Goal: Transaction & Acquisition: Purchase product/service

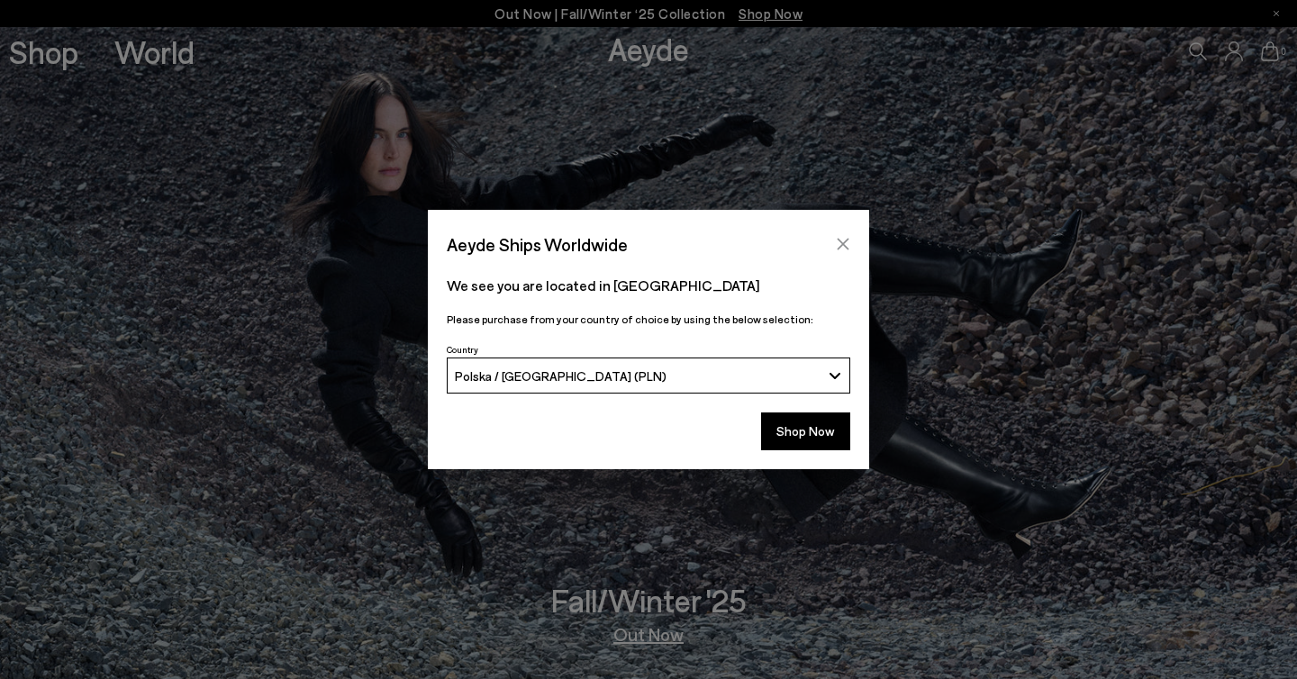
click at [841, 241] on icon "Close" at bounding box center [844, 245] width 12 height 12
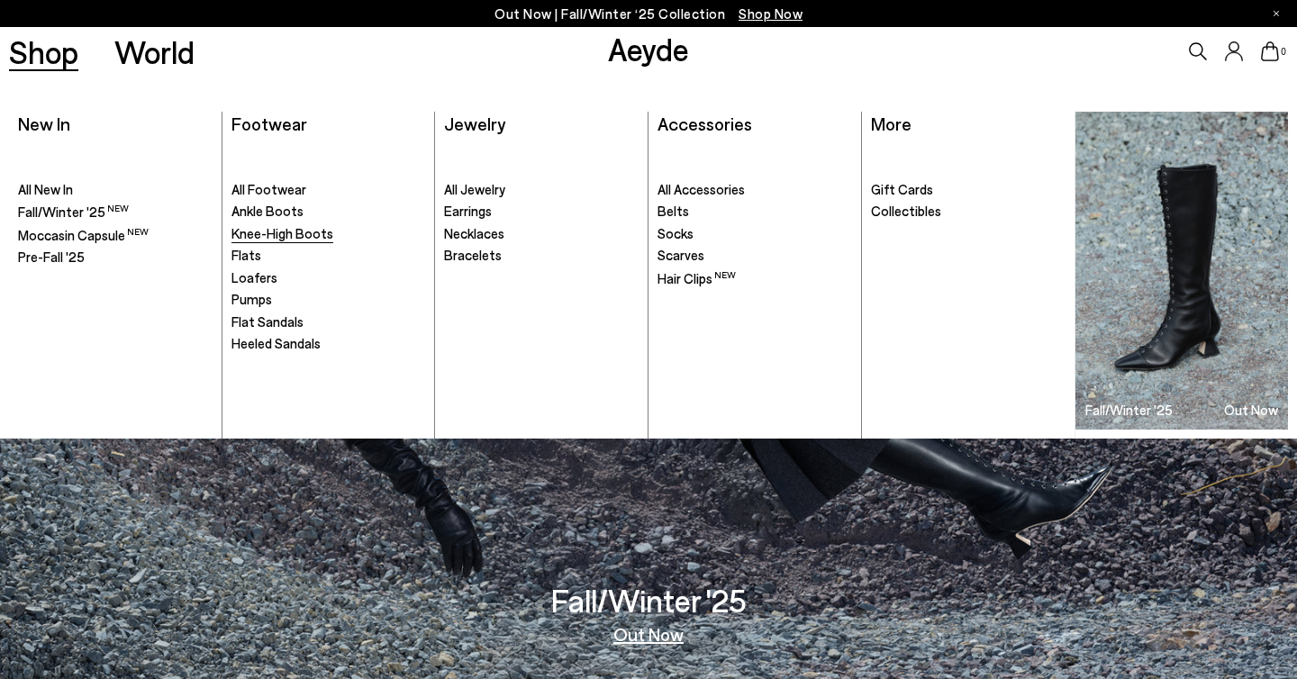
click at [258, 232] on span "Knee-High Boots" at bounding box center [283, 233] width 102 height 16
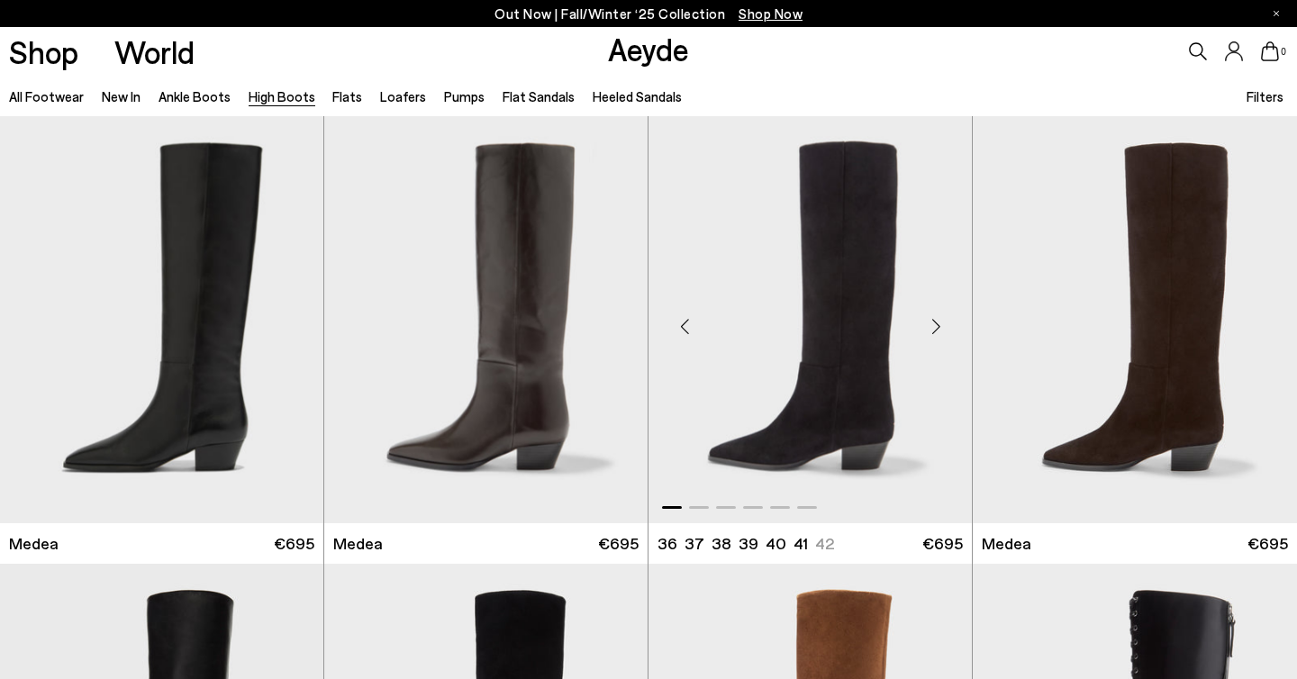
click at [941, 324] on div "Next slide" at bounding box center [936, 327] width 54 height 54
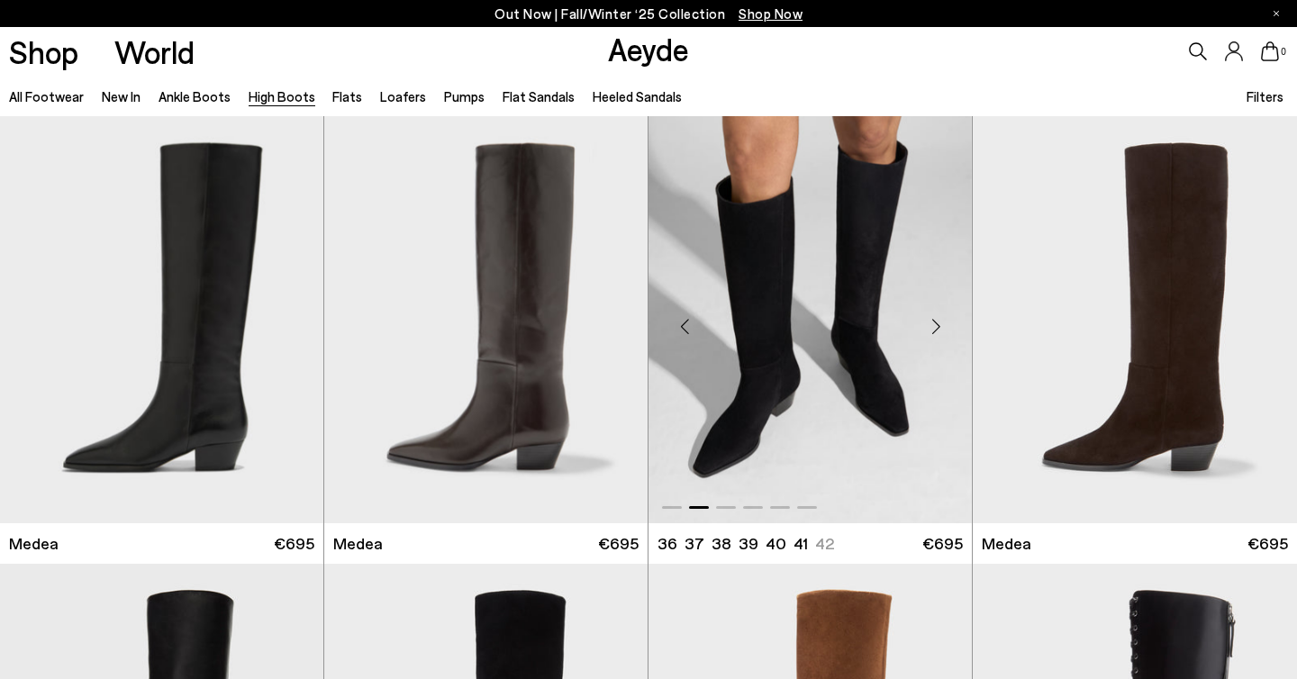
click at [934, 329] on div "Next slide" at bounding box center [936, 327] width 54 height 54
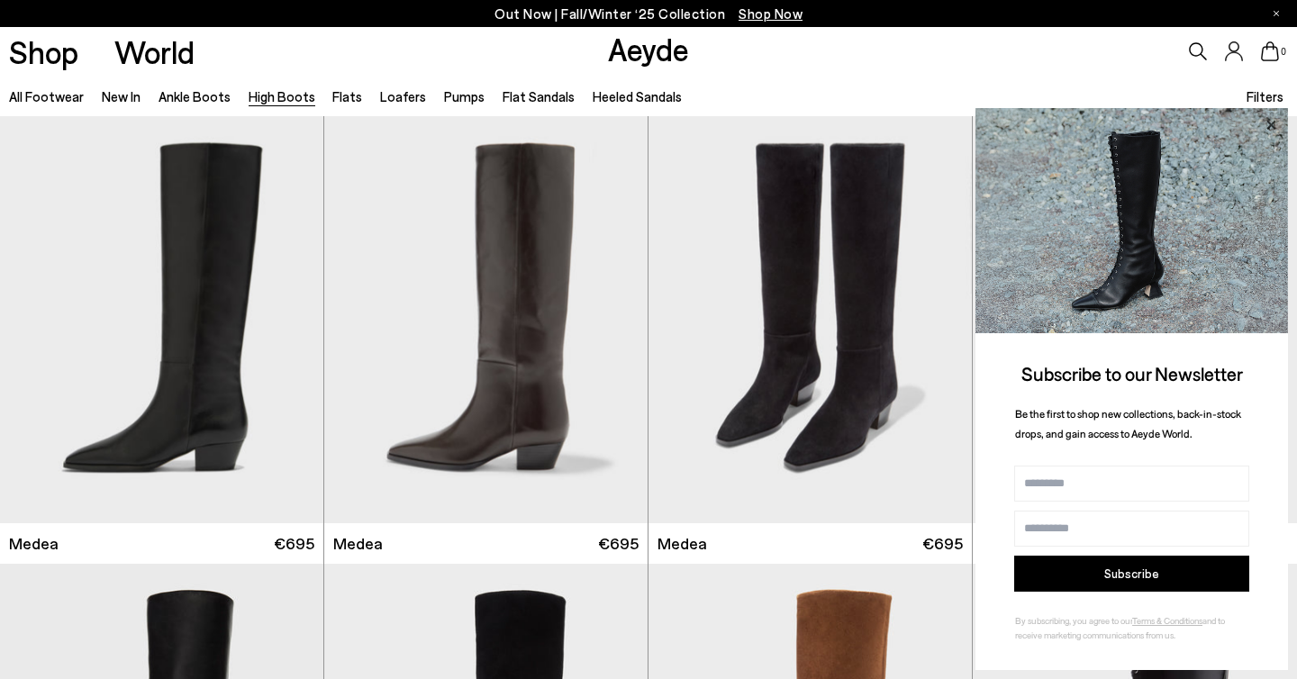
click at [1269, 123] on icon at bounding box center [1271, 124] width 9 height 9
click at [1273, 123] on icon at bounding box center [1271, 124] width 9 height 9
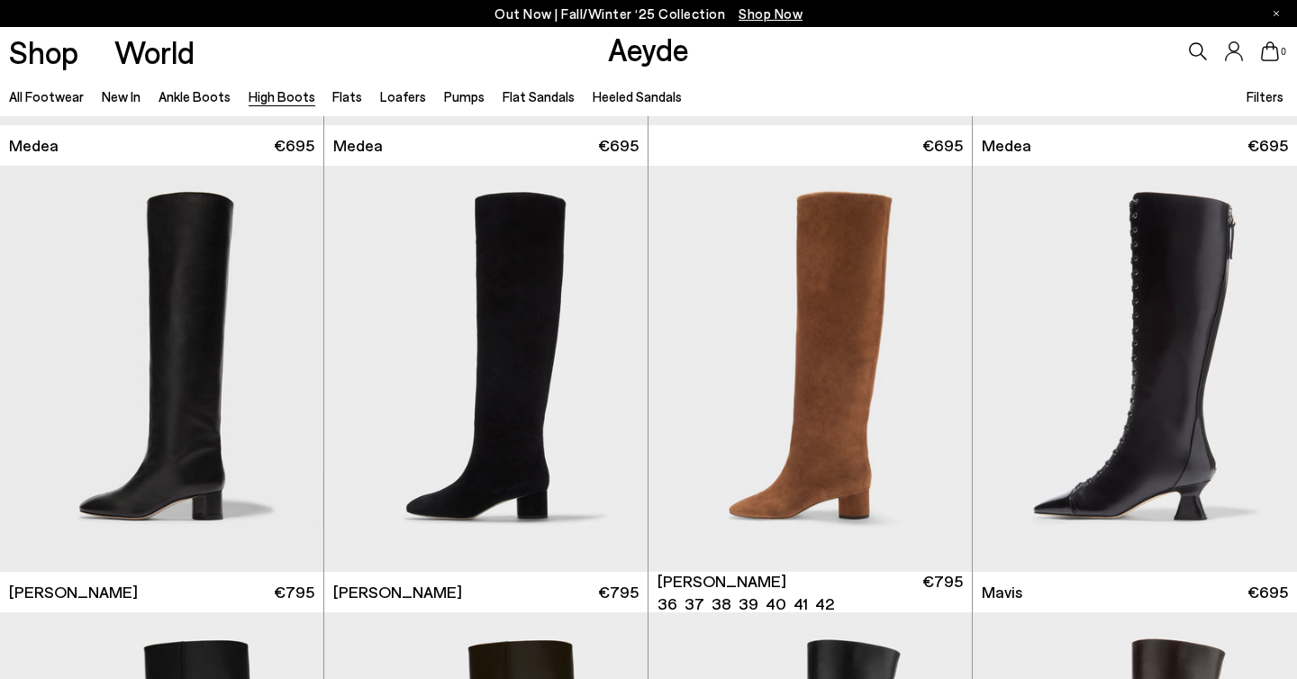
scroll to position [403, 0]
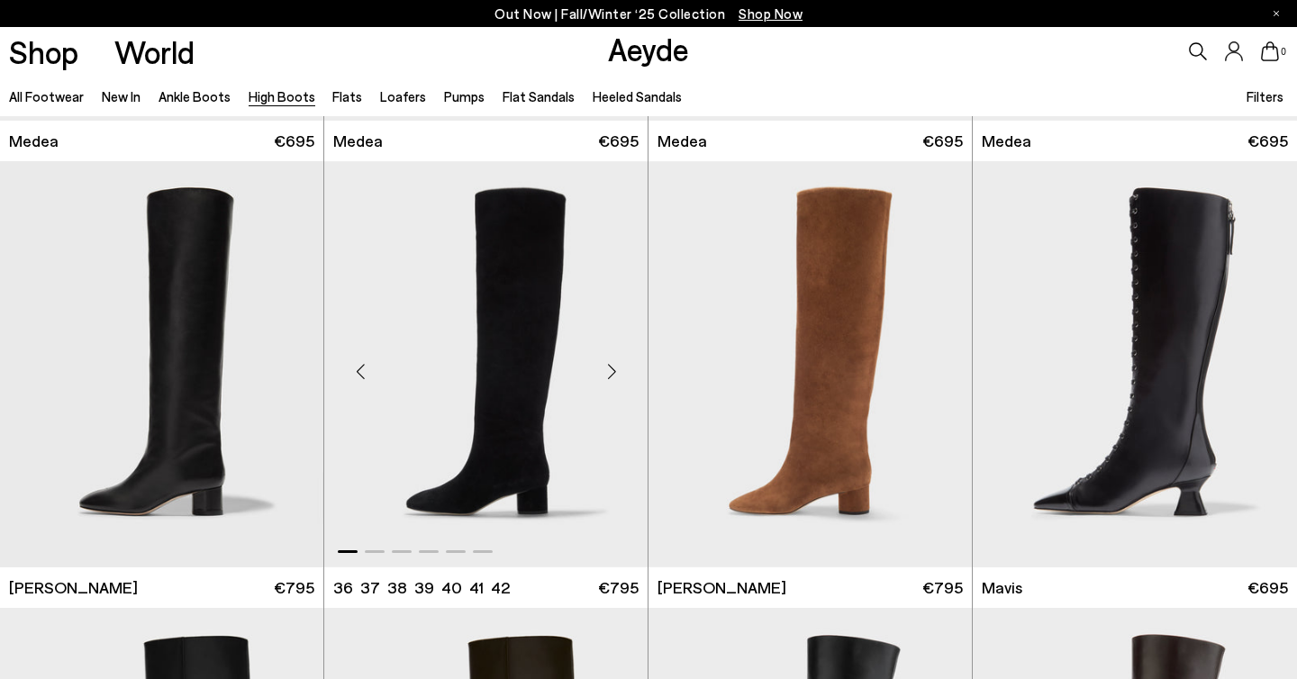
click at [615, 372] on div "Next slide" at bounding box center [612, 371] width 54 height 54
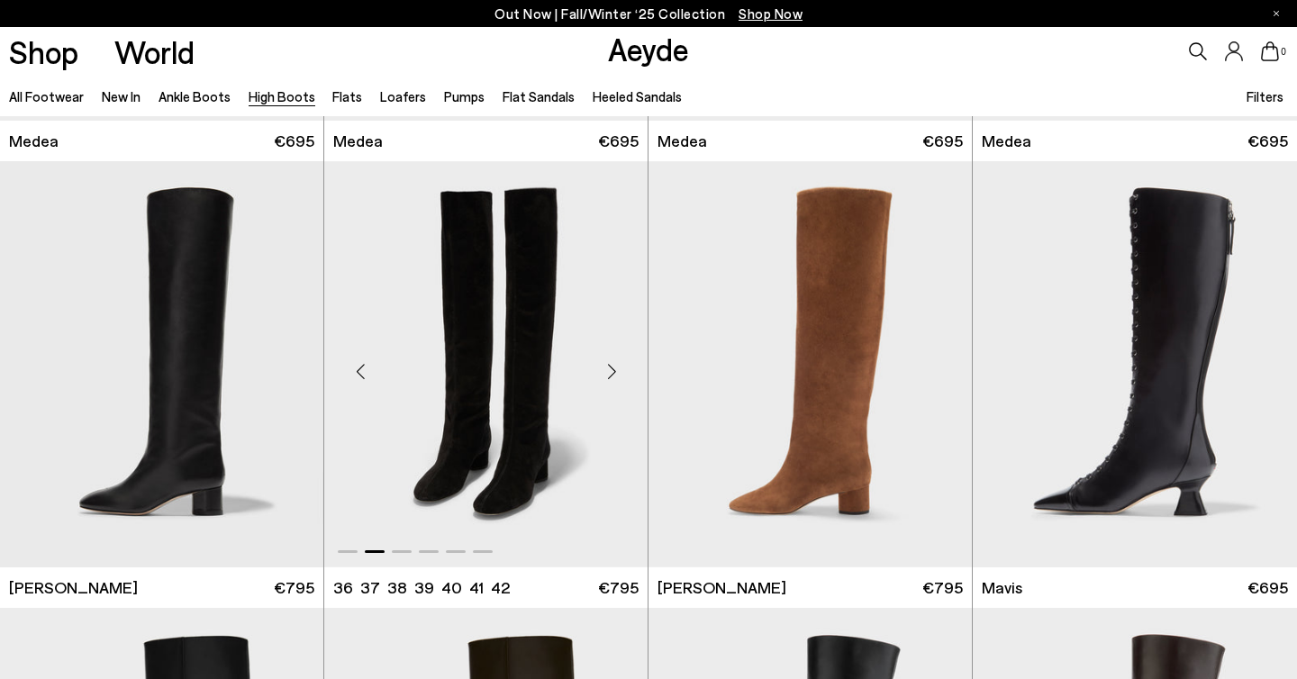
click at [615, 372] on div "Next slide" at bounding box center [612, 371] width 54 height 54
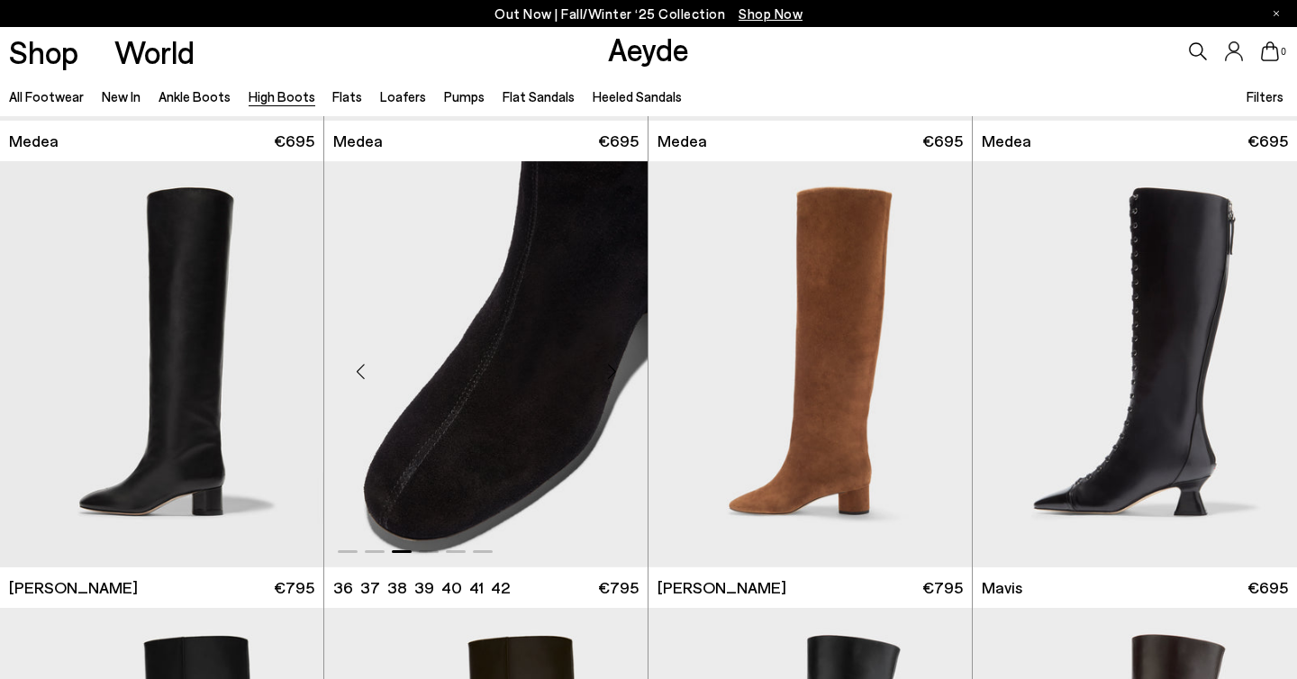
click at [615, 372] on div "Next slide" at bounding box center [612, 371] width 54 height 54
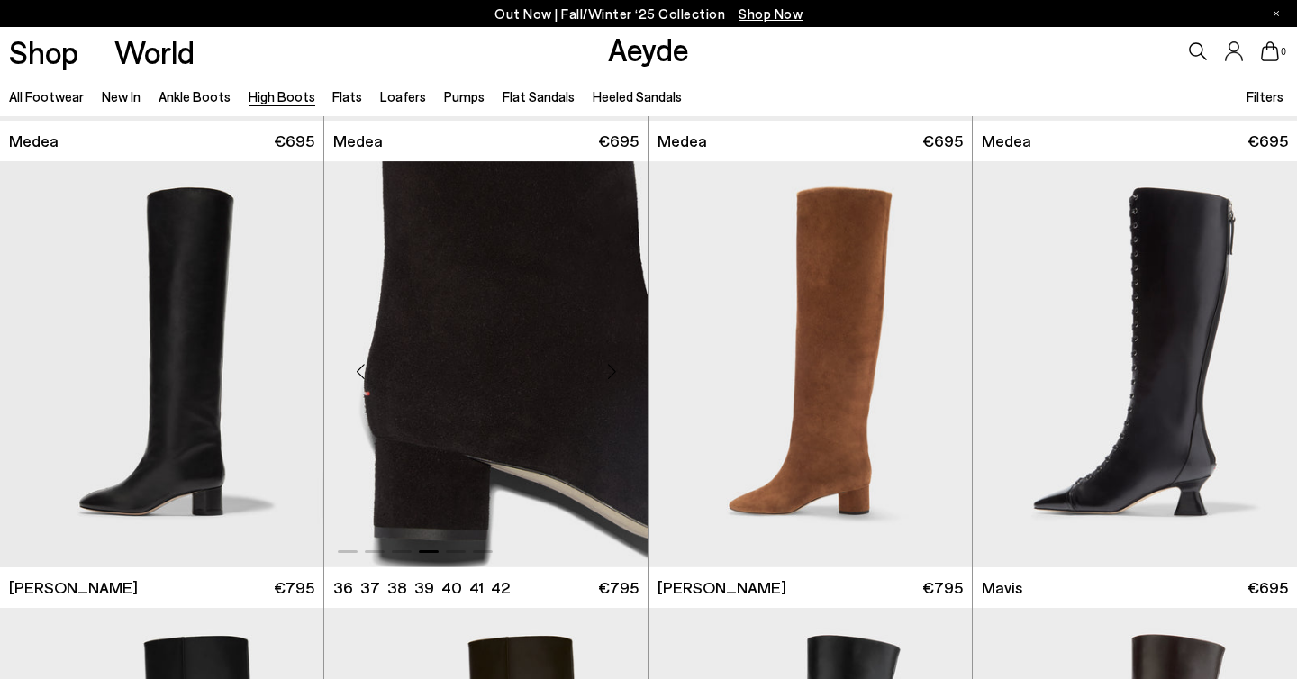
click at [615, 372] on div "Next slide" at bounding box center [612, 371] width 54 height 54
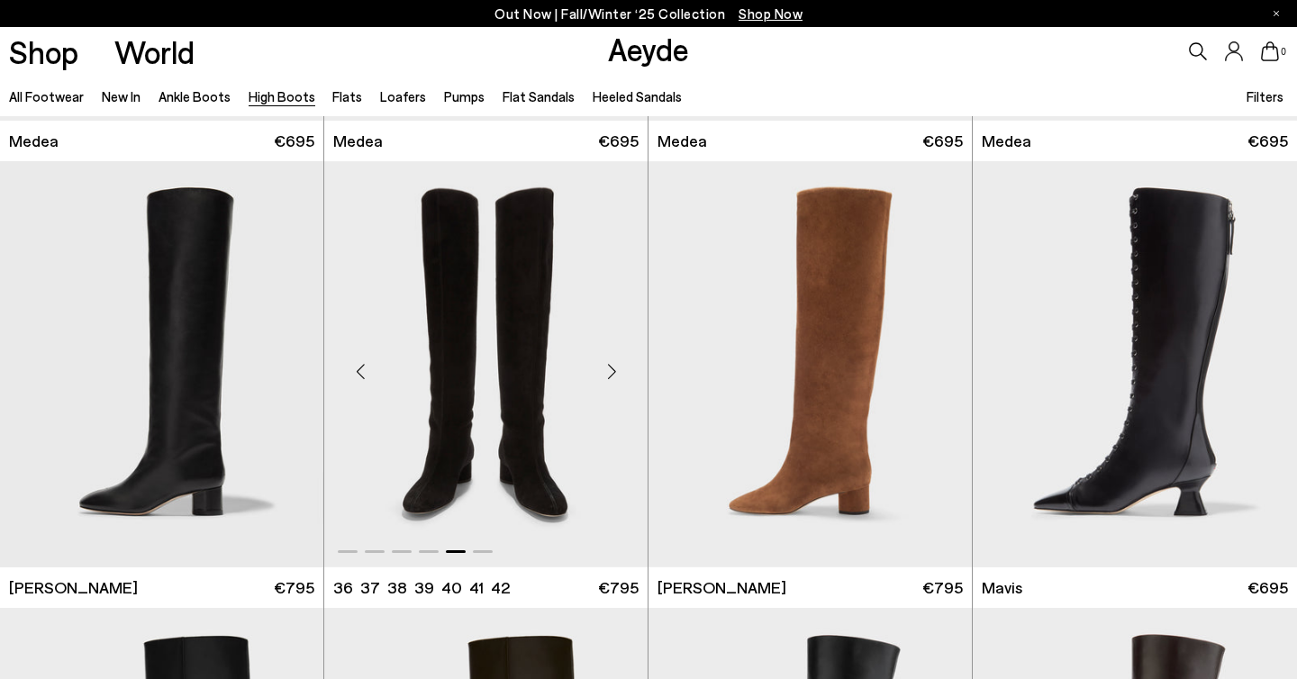
click at [615, 372] on div "Next slide" at bounding box center [612, 371] width 54 height 54
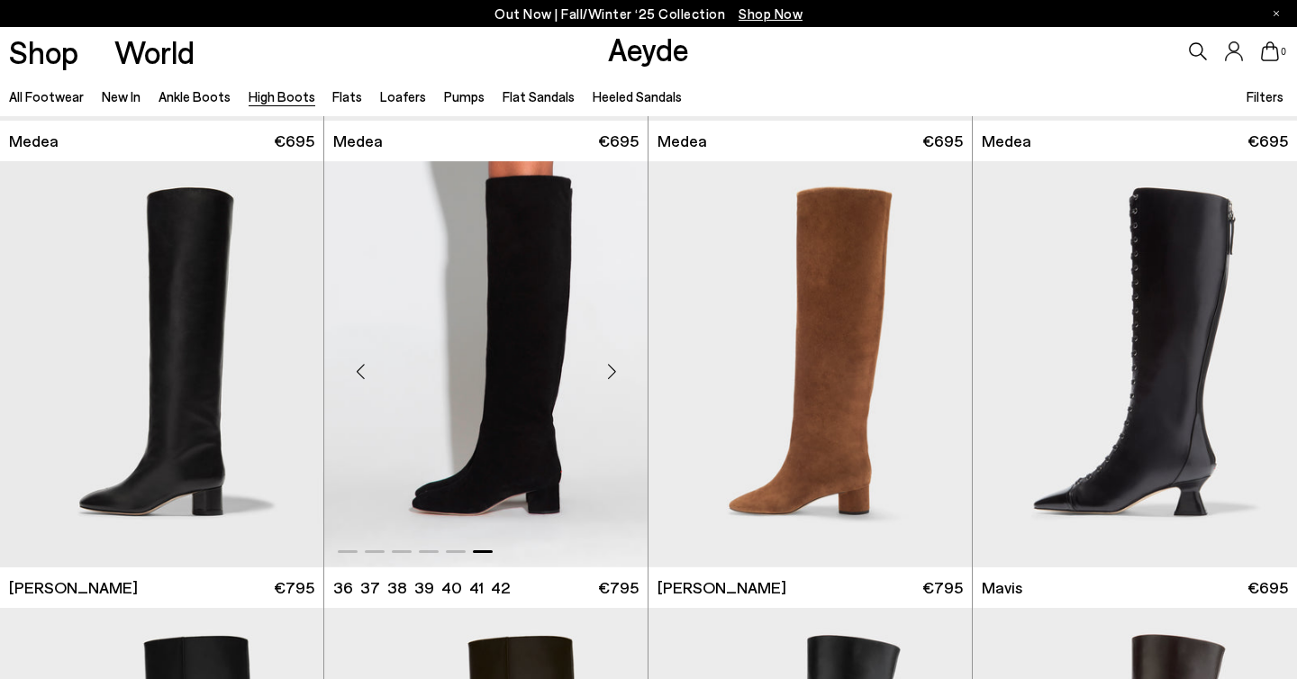
click at [555, 362] on img "6 / 6" at bounding box center [485, 364] width 323 height 406
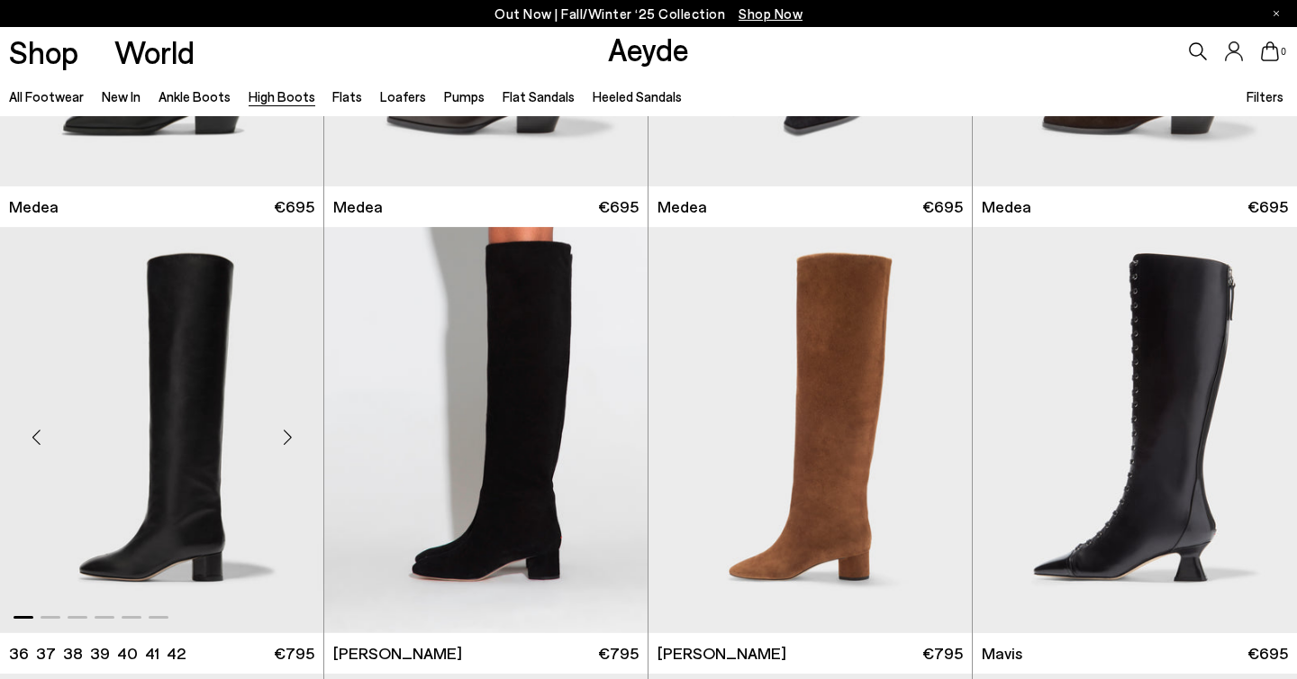
scroll to position [304, 0]
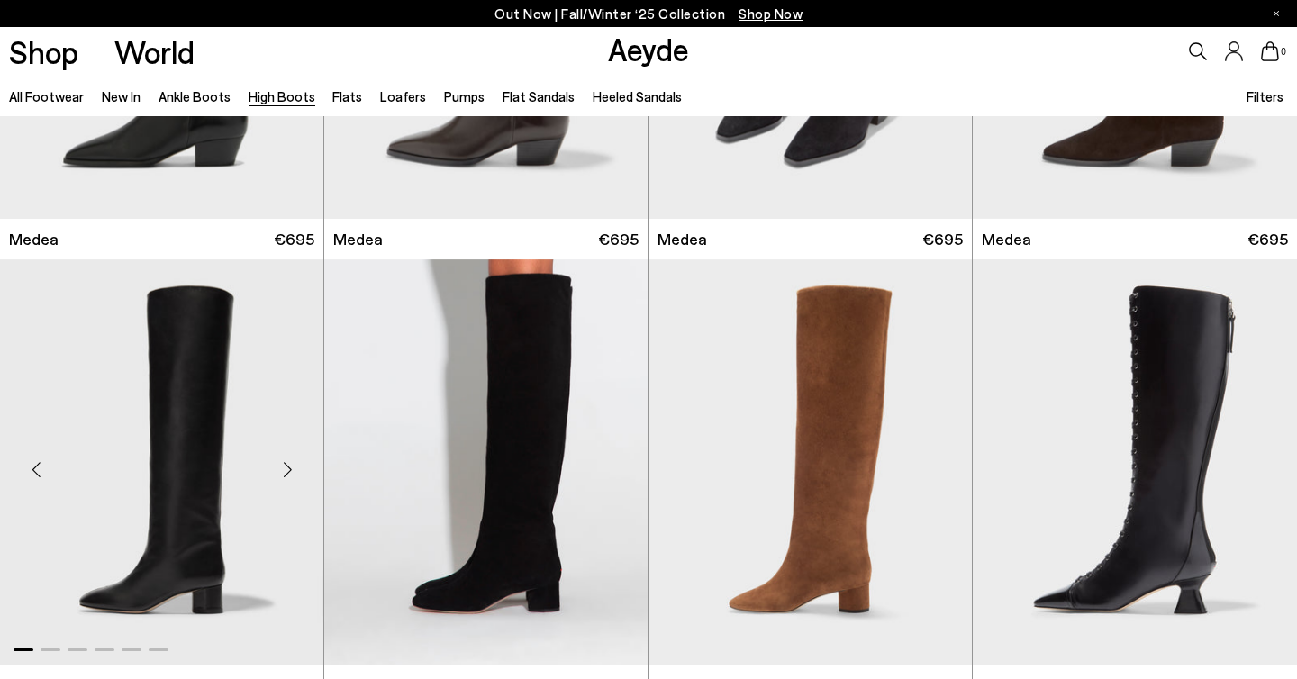
click at [295, 472] on div "Next slide" at bounding box center [287, 469] width 54 height 54
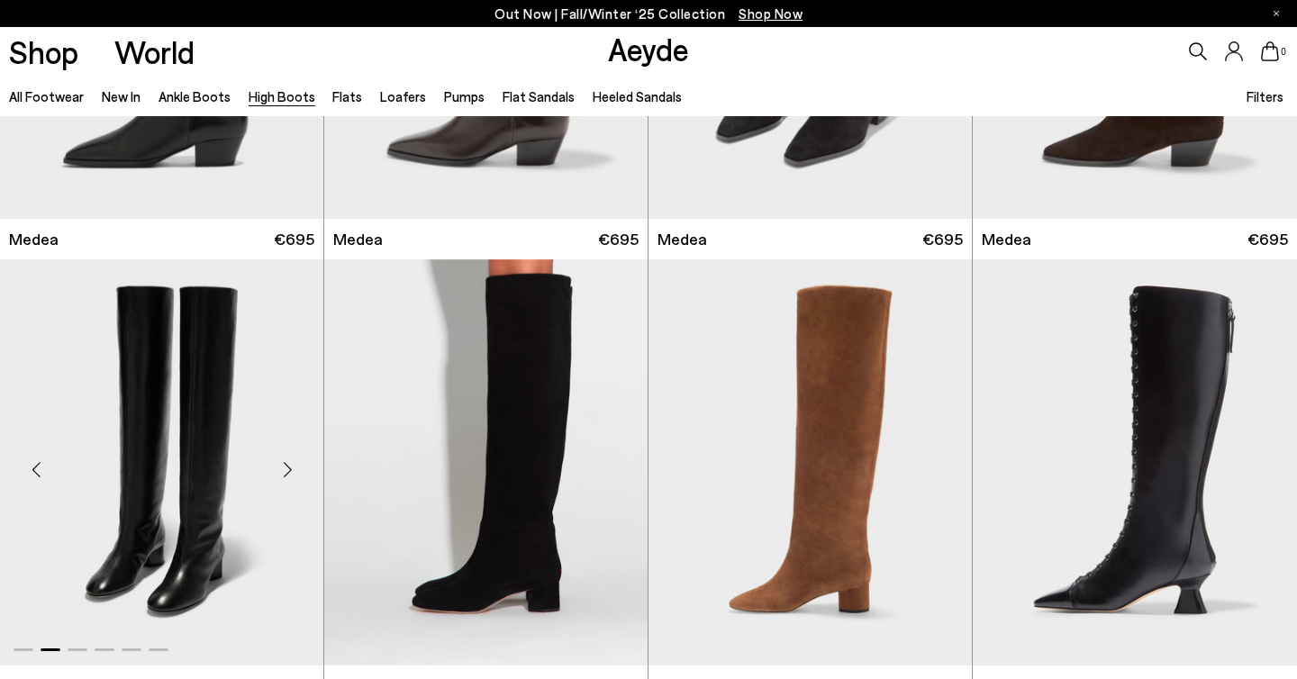
click at [295, 472] on div "Next slide" at bounding box center [287, 469] width 54 height 54
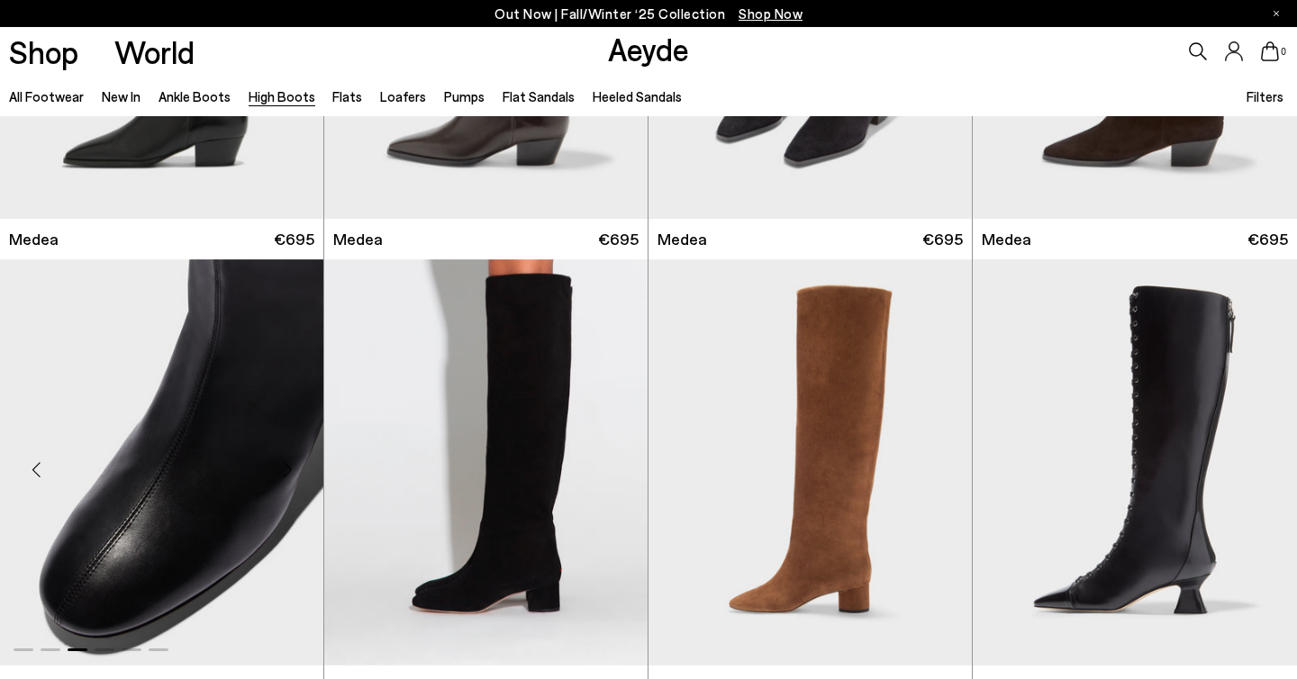
click at [295, 472] on div "Next slide" at bounding box center [287, 469] width 54 height 54
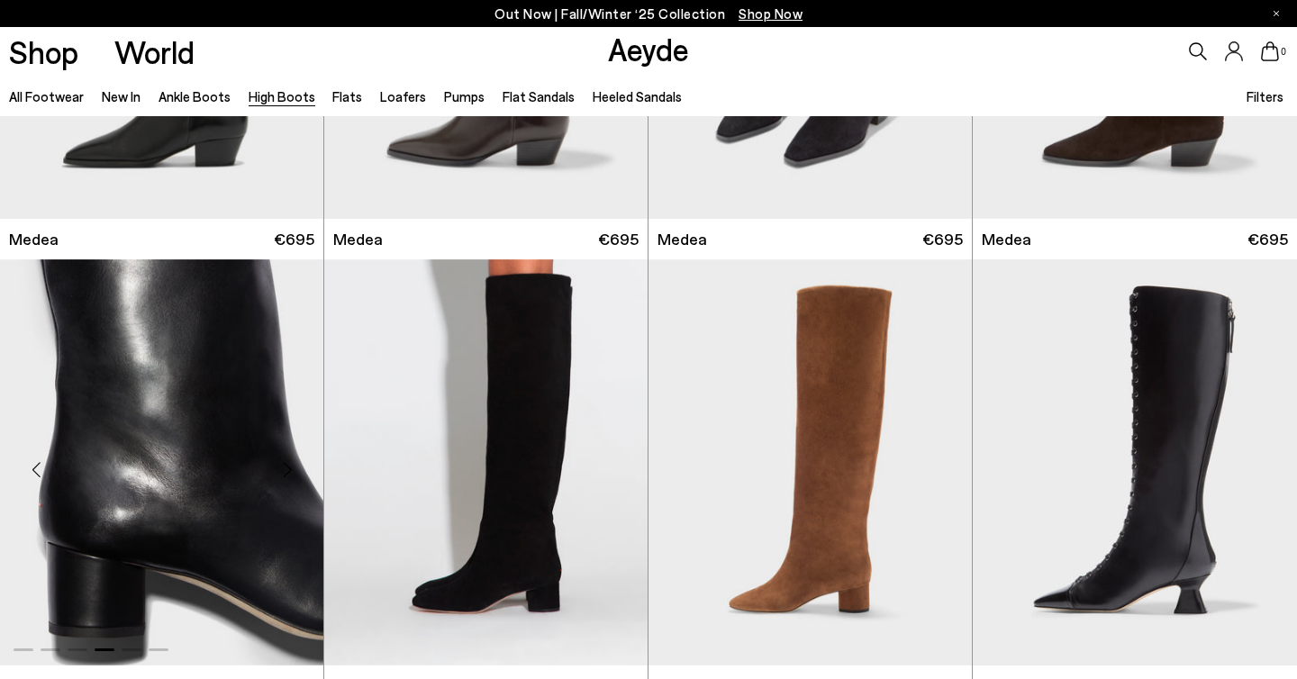
click at [295, 472] on div "Next slide" at bounding box center [287, 469] width 54 height 54
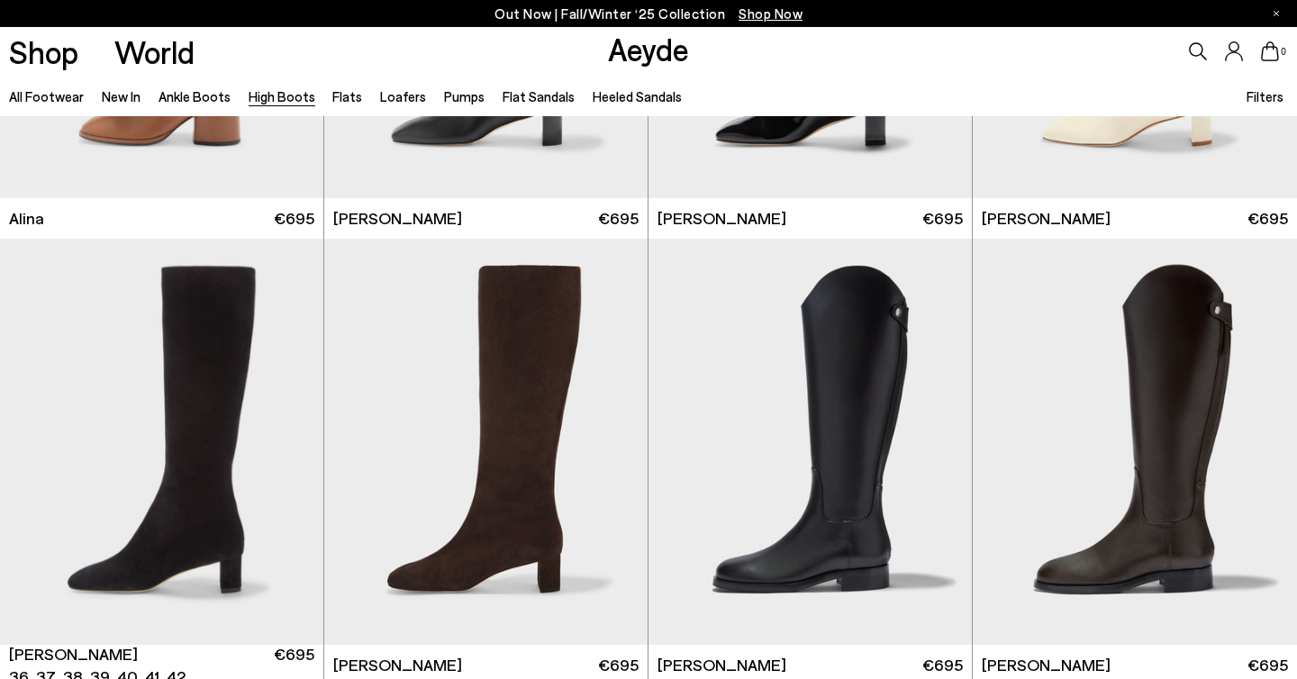
scroll to position [3009, 0]
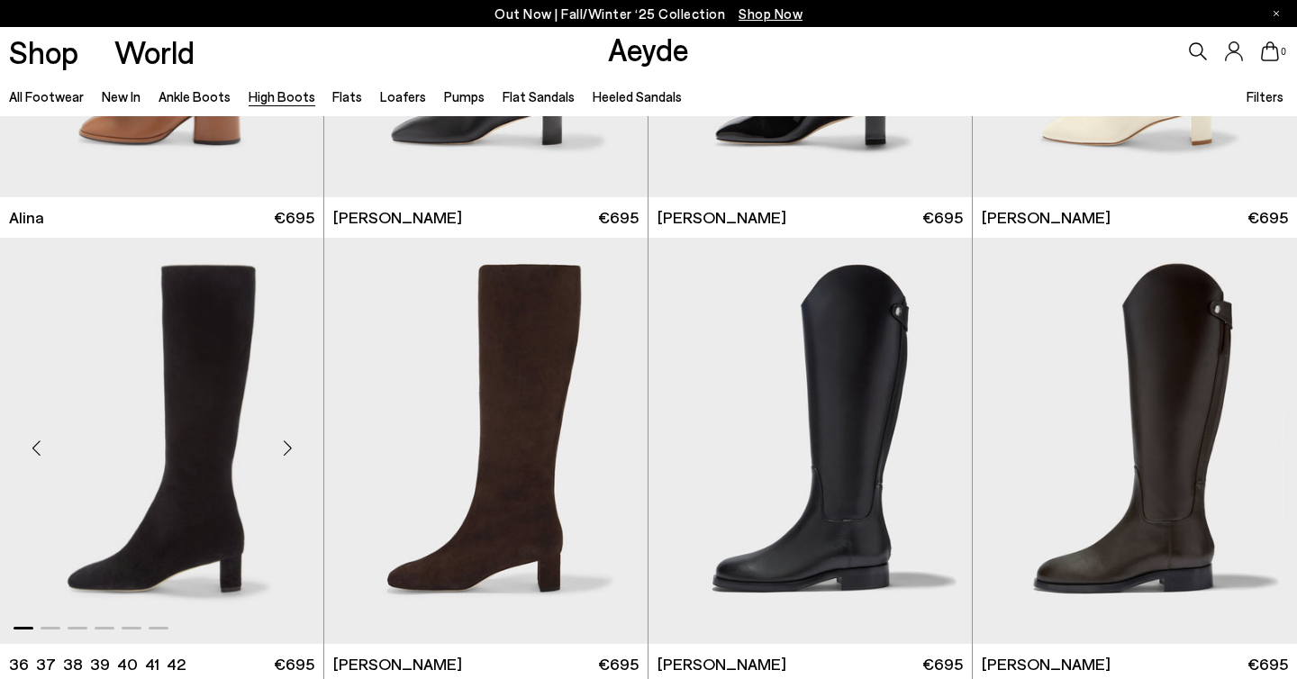
click at [290, 444] on div "Next slide" at bounding box center [287, 449] width 54 height 54
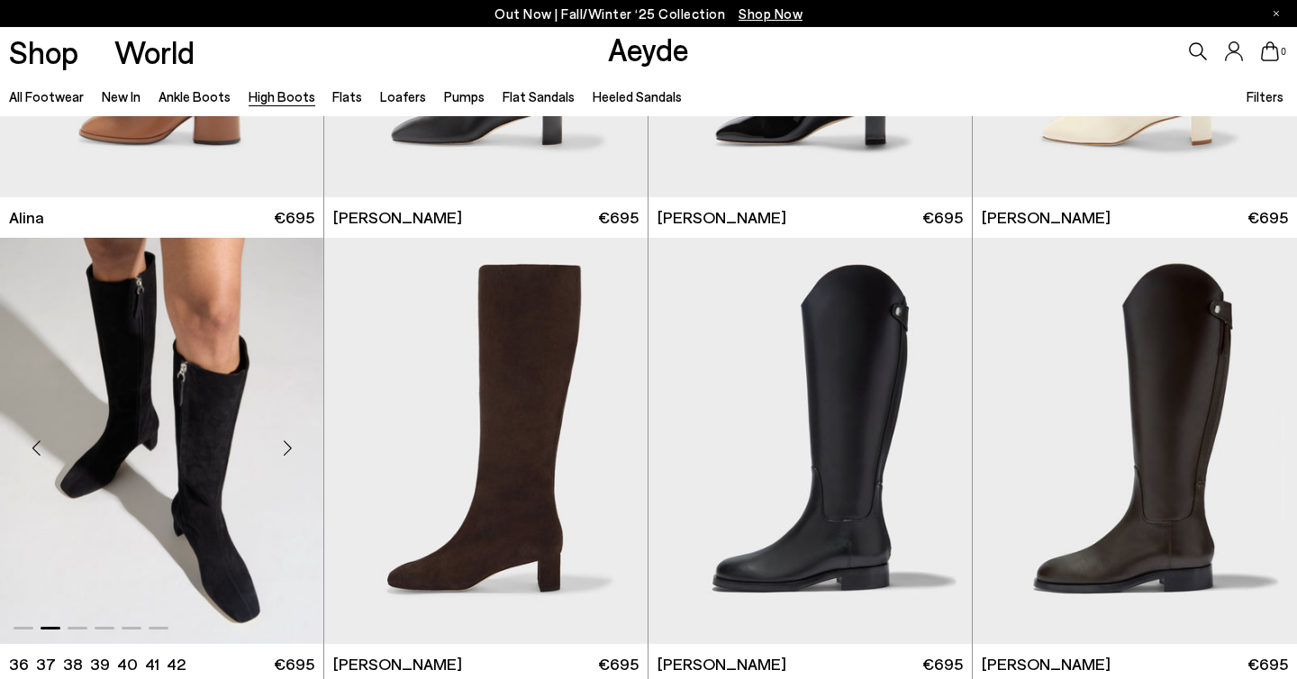
click at [290, 444] on div "Next slide" at bounding box center [287, 449] width 54 height 54
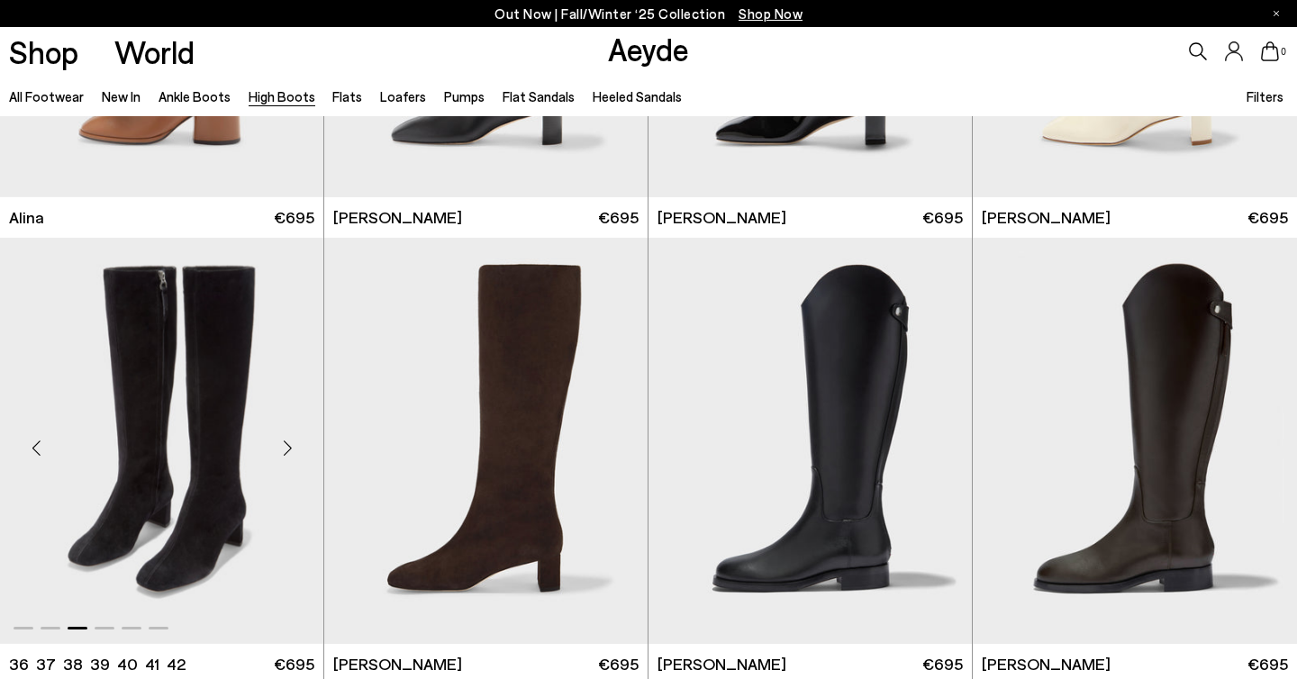
click at [290, 444] on div "Next slide" at bounding box center [287, 449] width 54 height 54
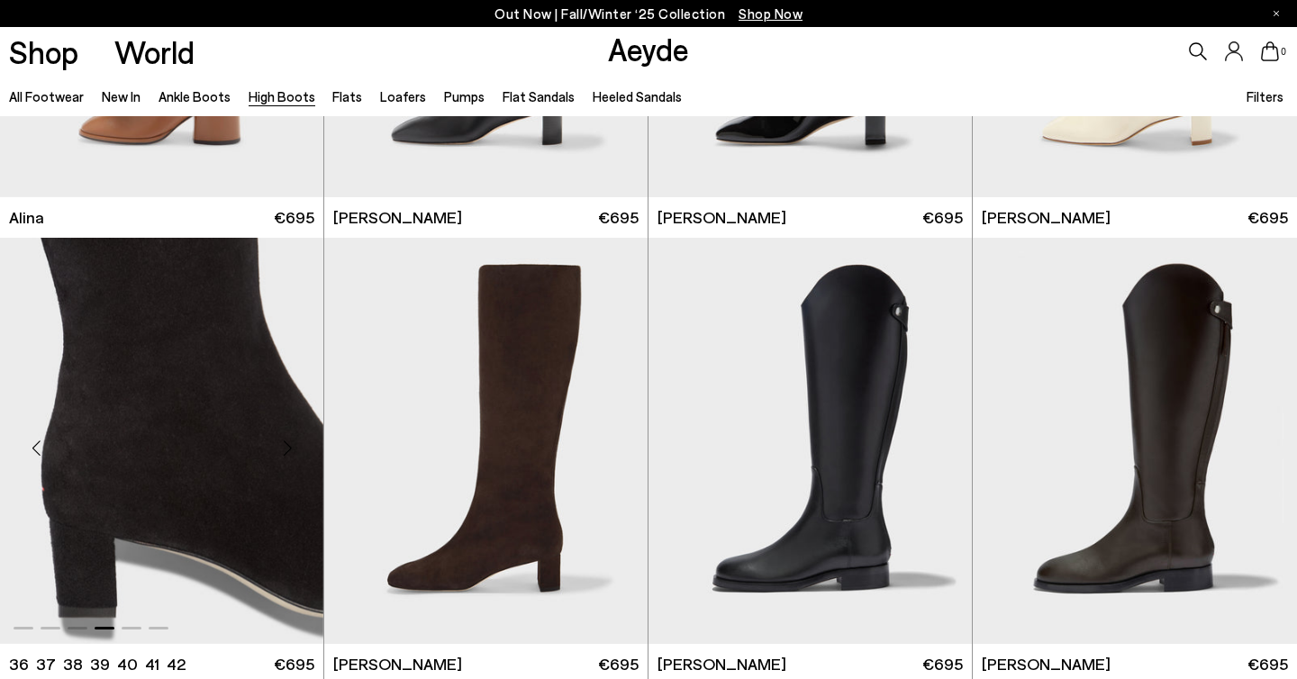
click at [290, 444] on div "Next slide" at bounding box center [287, 449] width 54 height 54
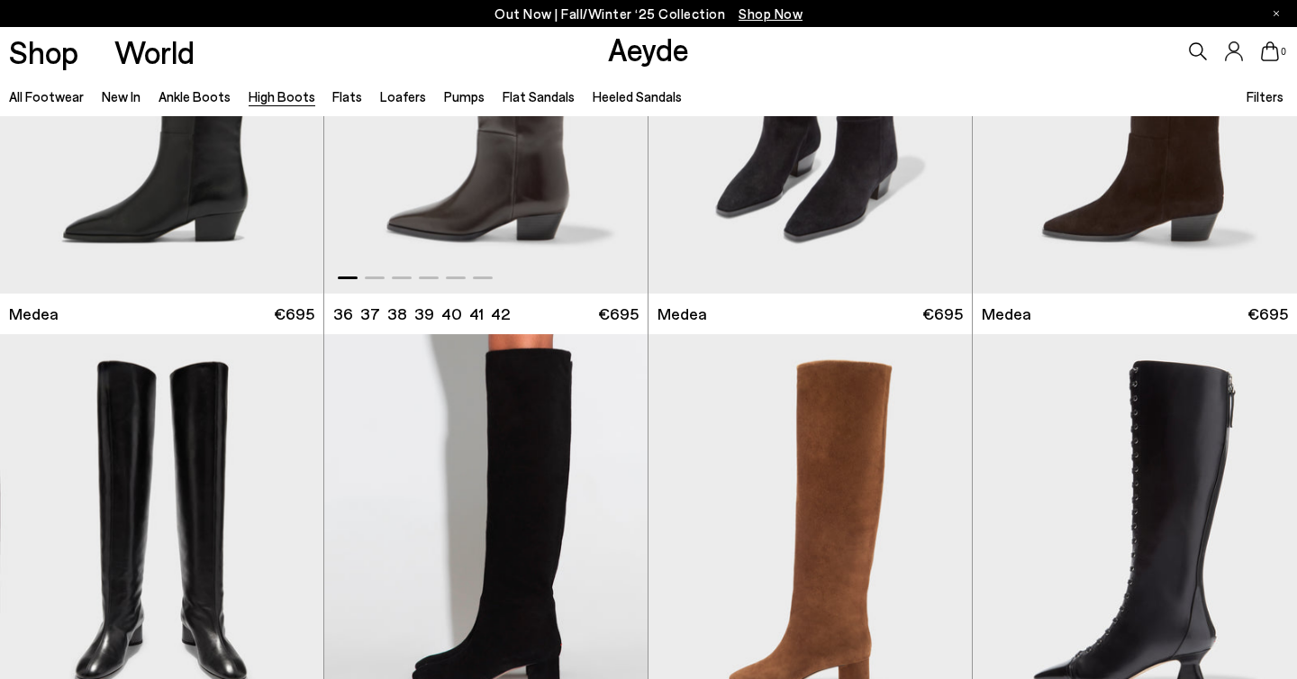
scroll to position [339, 0]
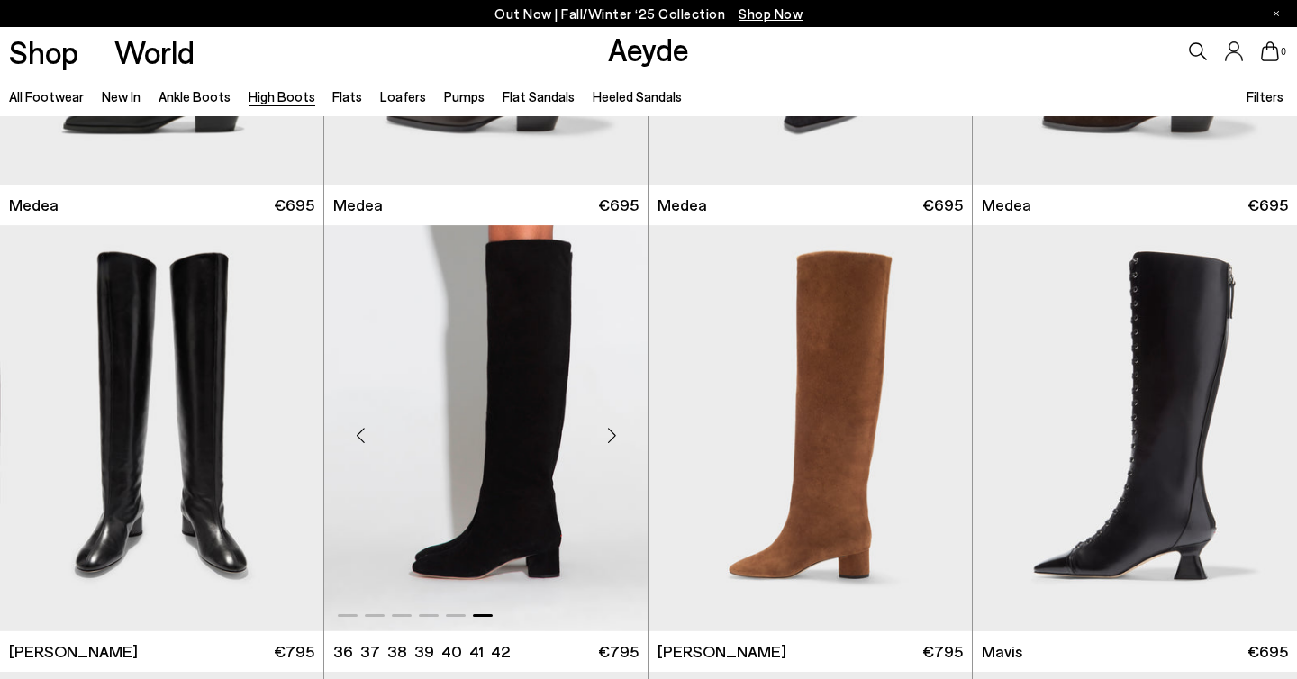
click at [555, 407] on img "6 / 6" at bounding box center [485, 428] width 323 height 406
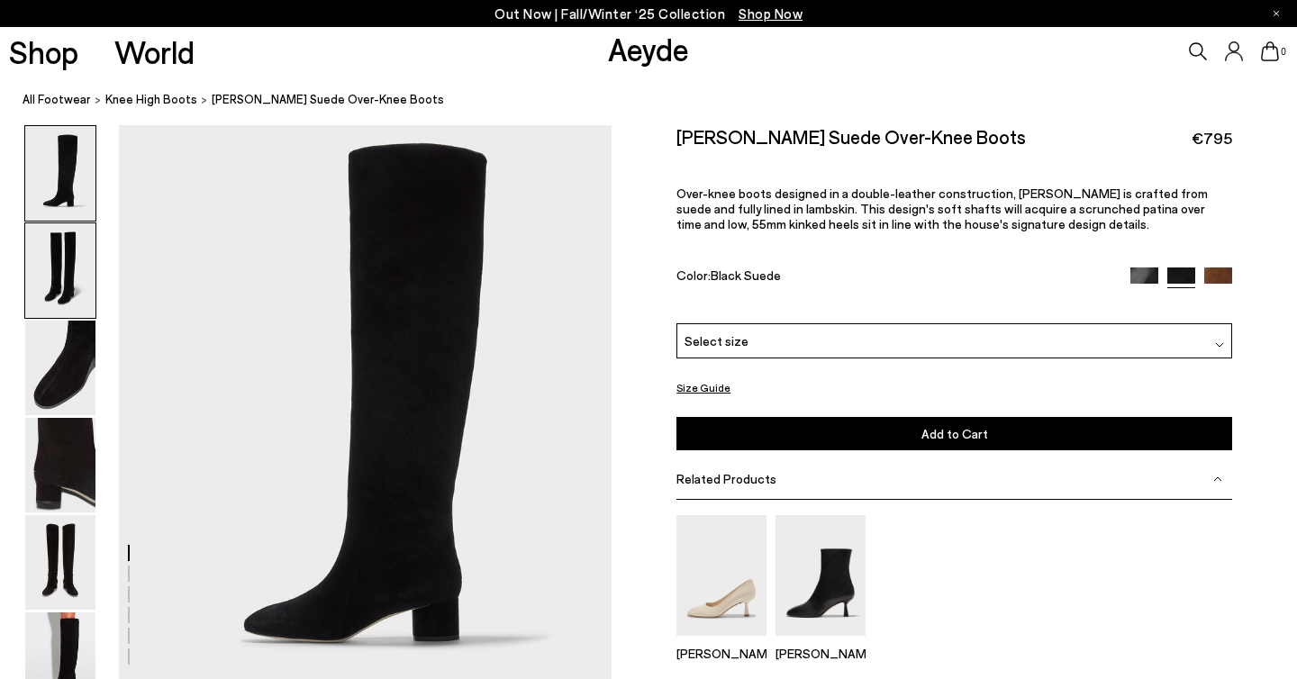
click at [67, 256] on img at bounding box center [60, 270] width 70 height 95
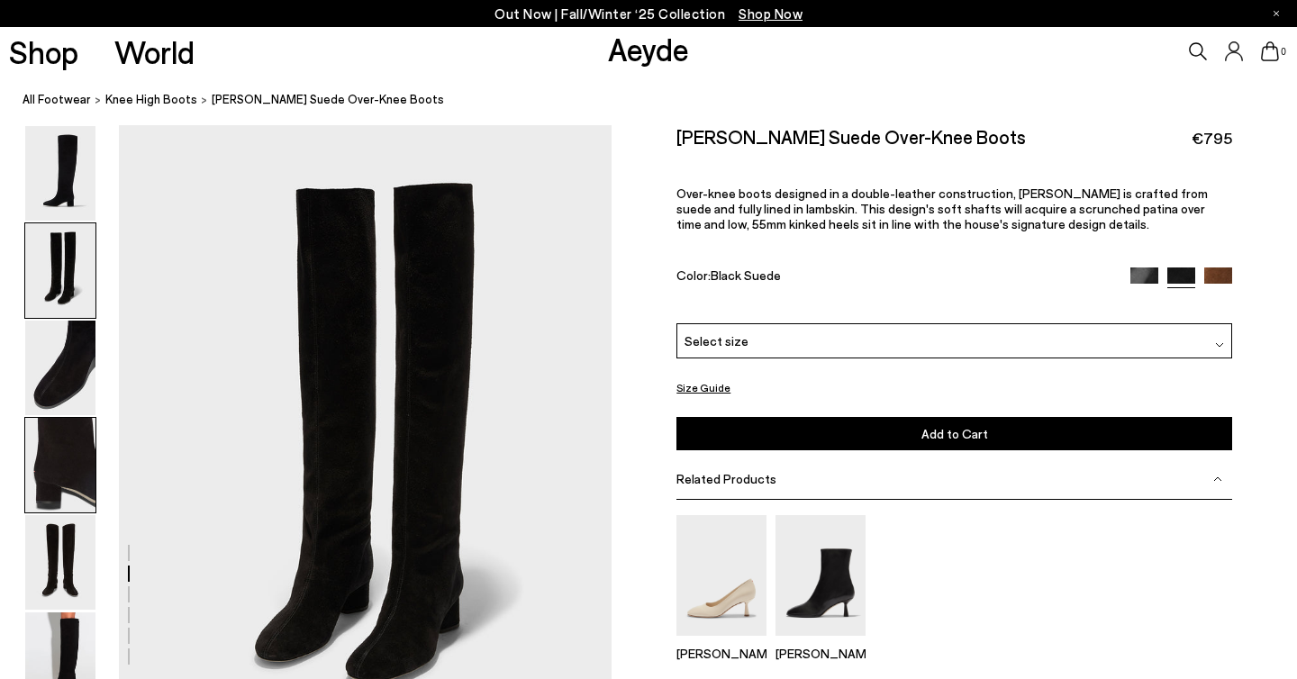
click at [37, 439] on img at bounding box center [60, 465] width 70 height 95
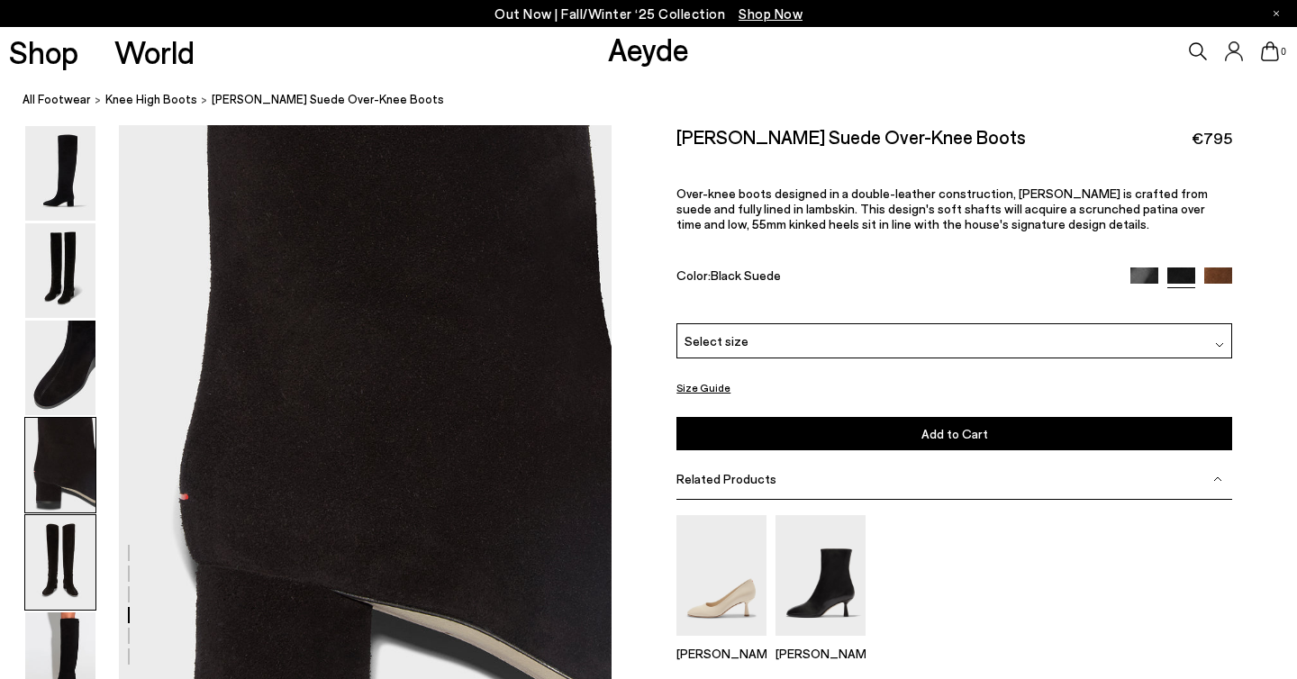
click at [52, 532] on img at bounding box center [60, 562] width 70 height 95
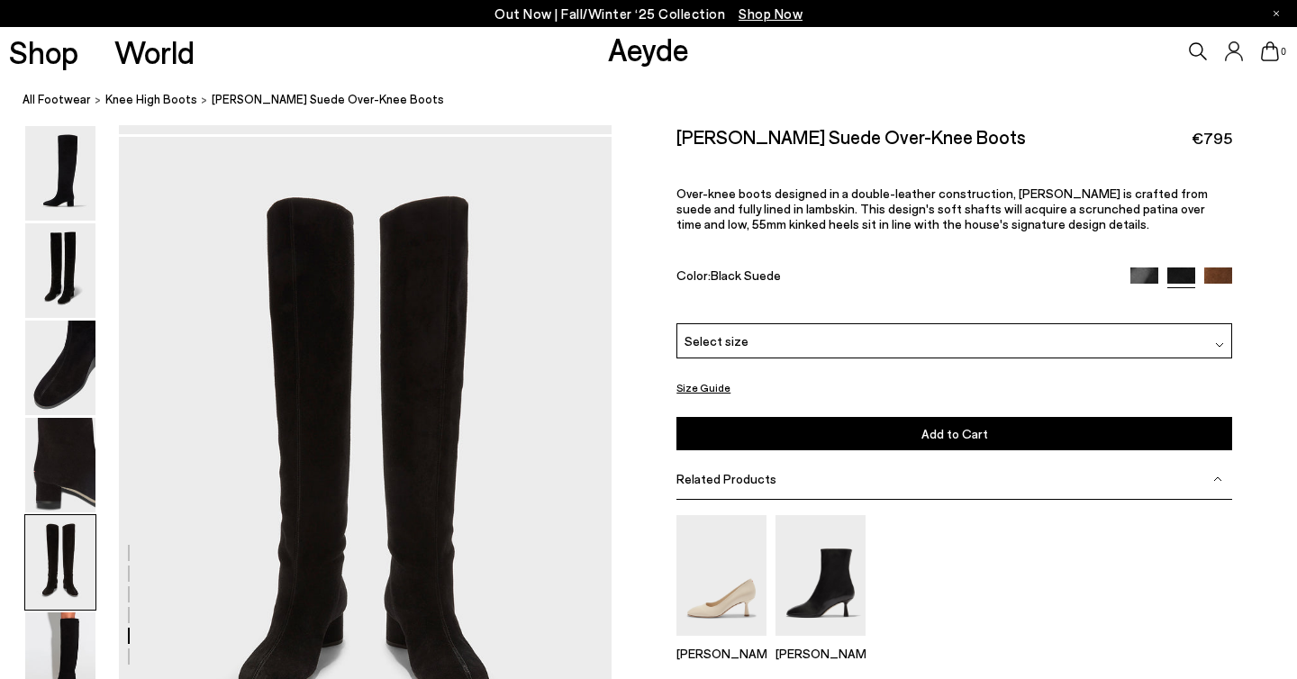
scroll to position [2539, 0]
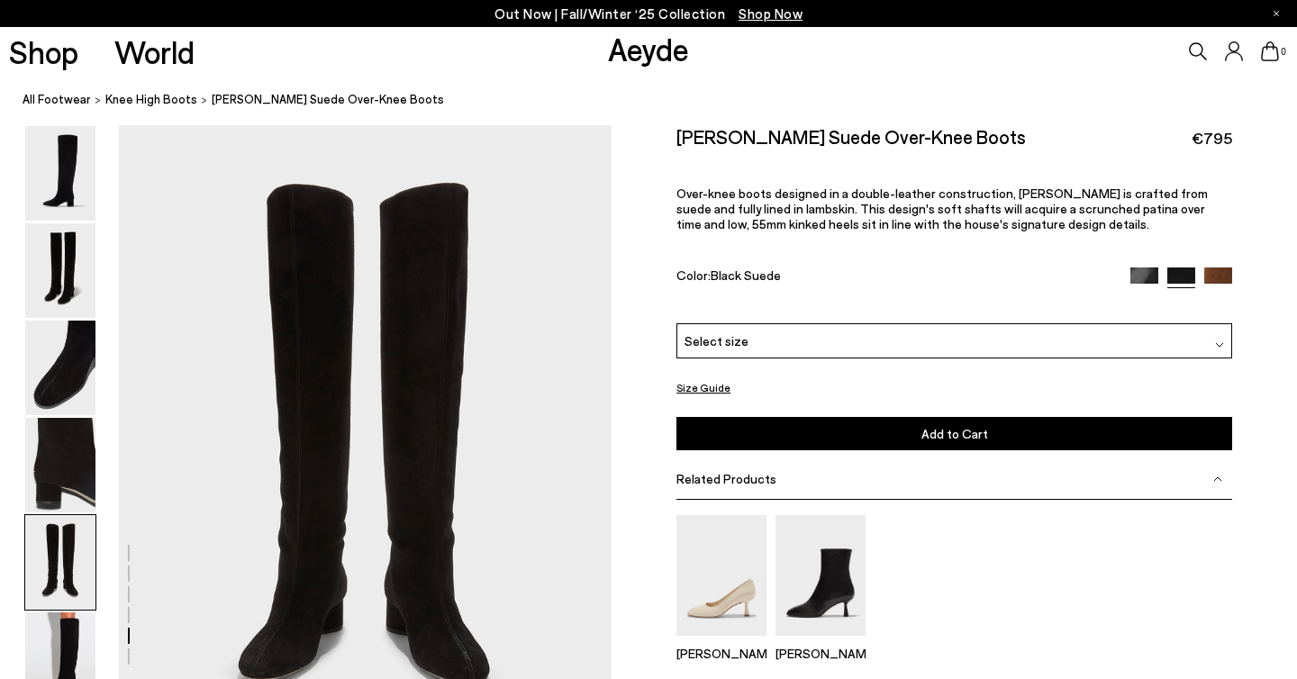
click at [67, 609] on img at bounding box center [60, 562] width 70 height 95
click at [70, 643] on img at bounding box center [60, 660] width 70 height 95
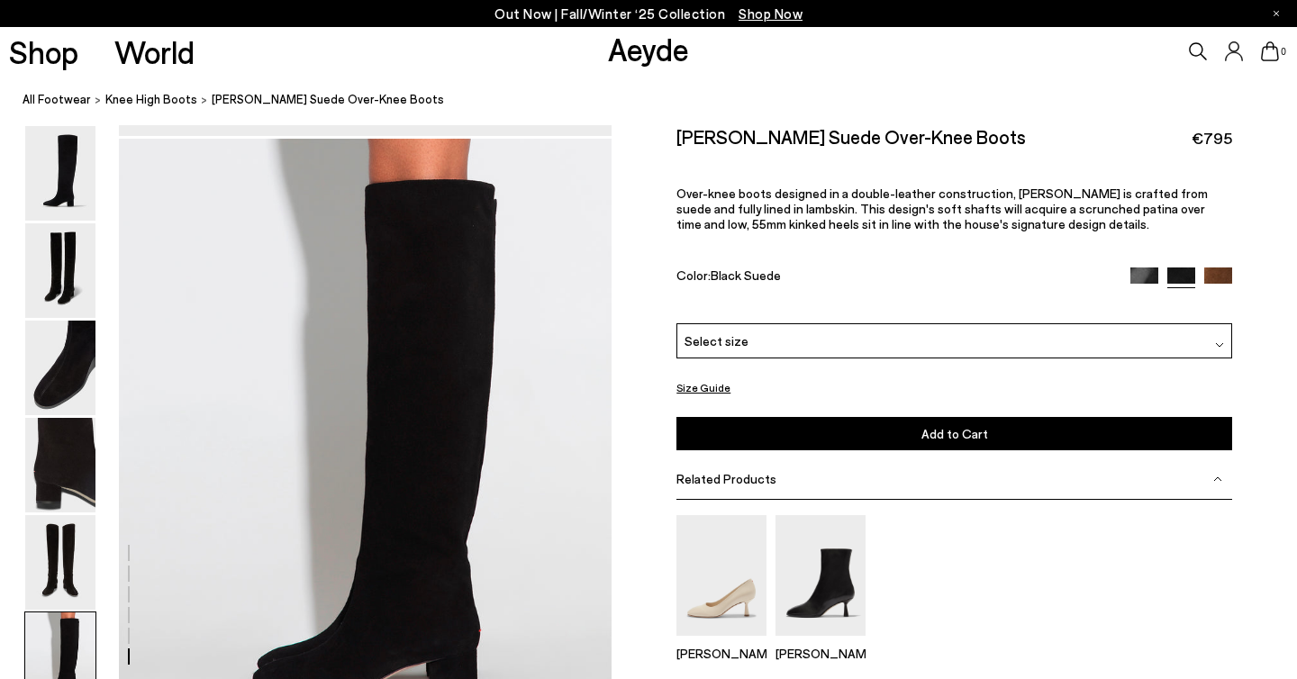
scroll to position [3155, 0]
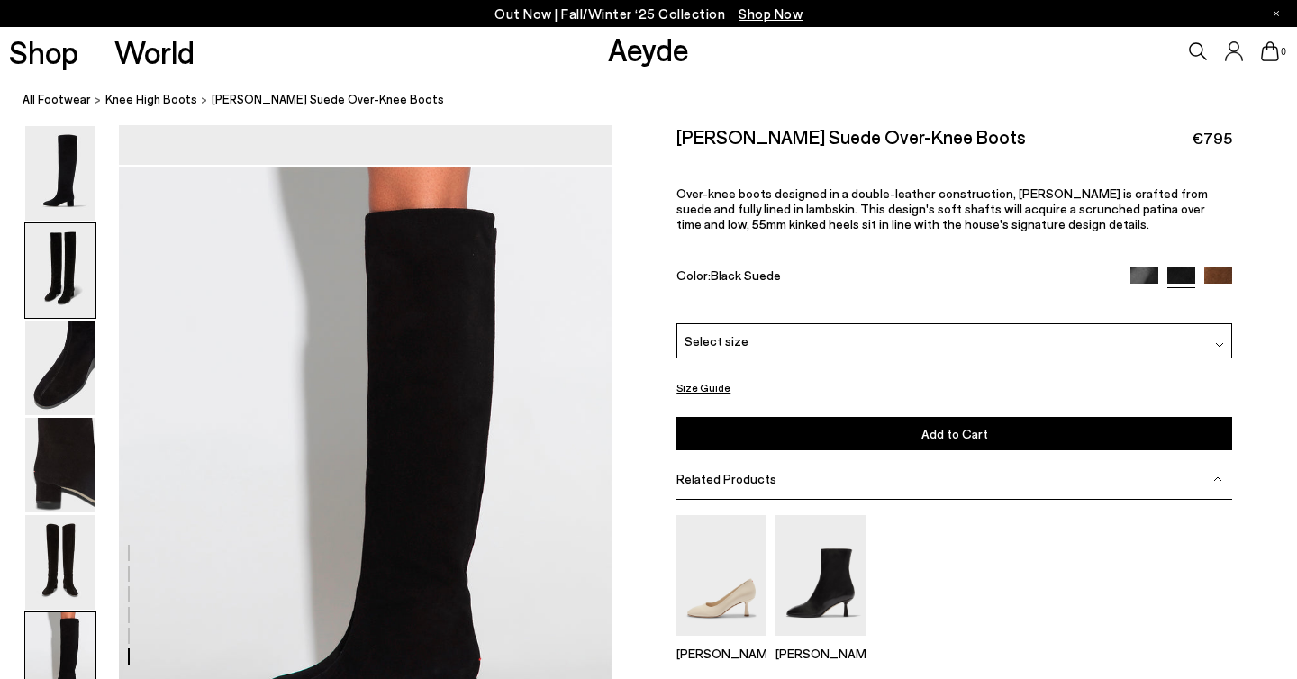
click at [50, 298] on img at bounding box center [60, 270] width 70 height 95
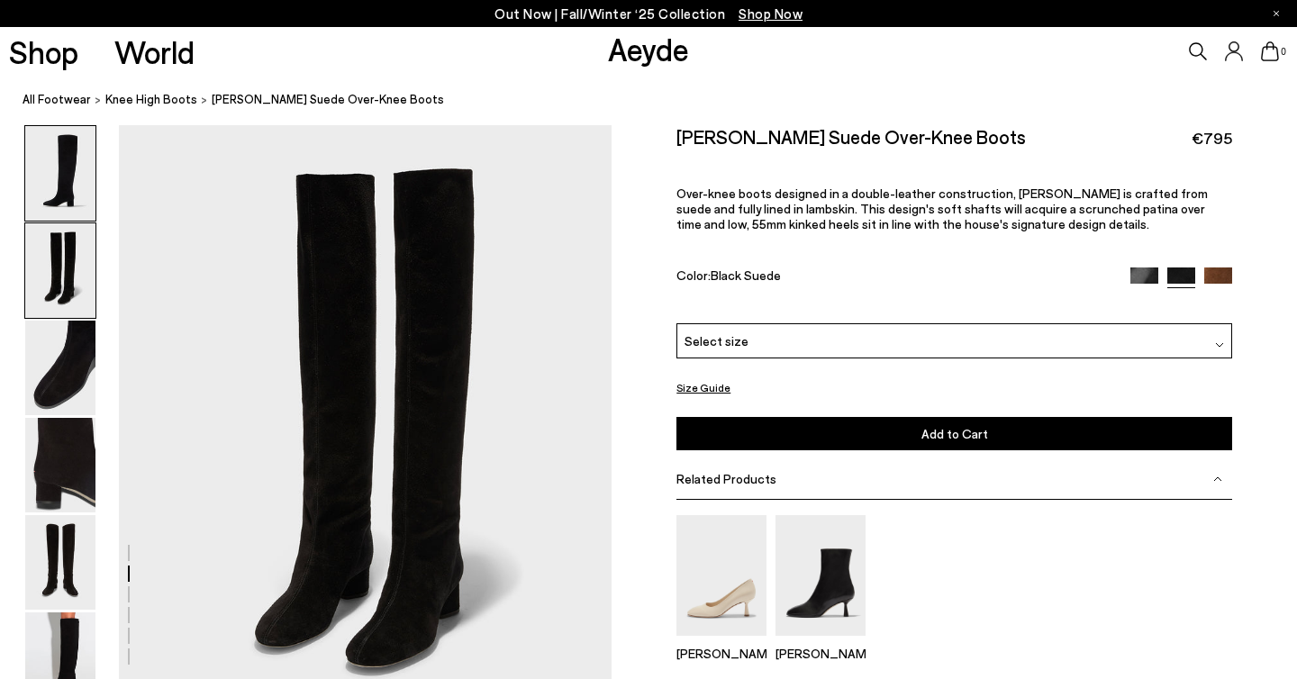
scroll to position [559, 0]
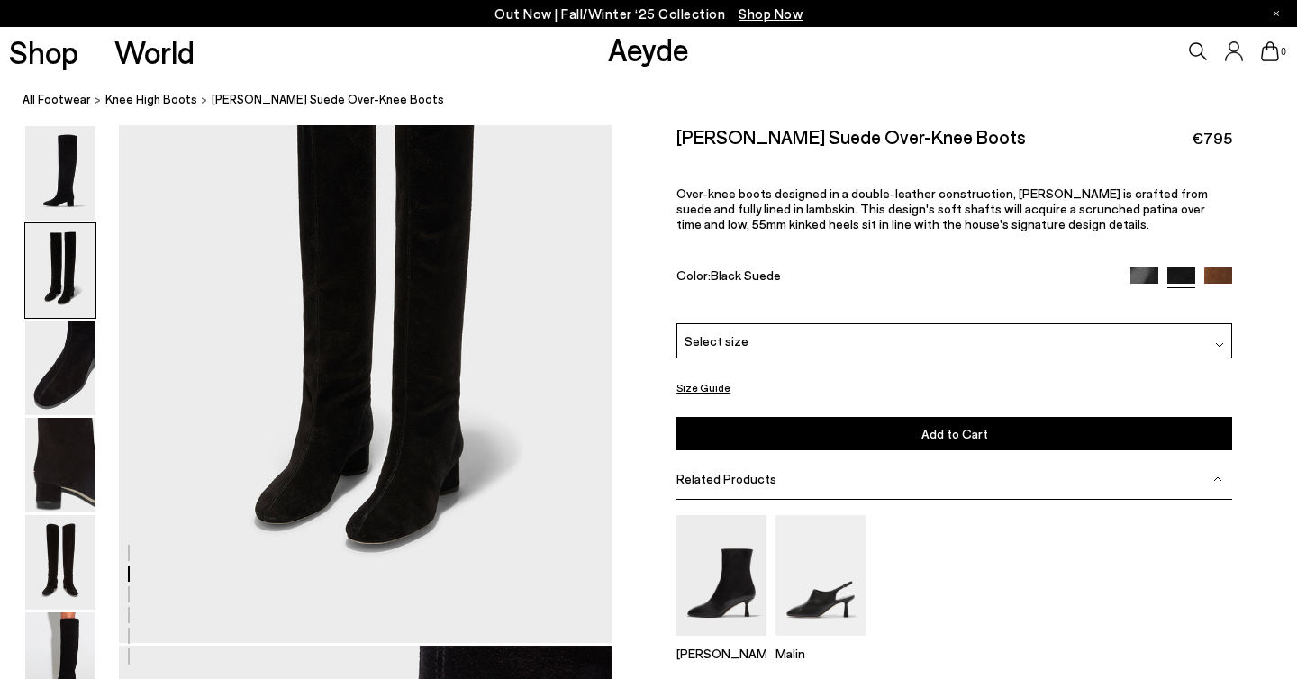
scroll to position [694, 0]
